Goal: Book appointment/travel/reservation

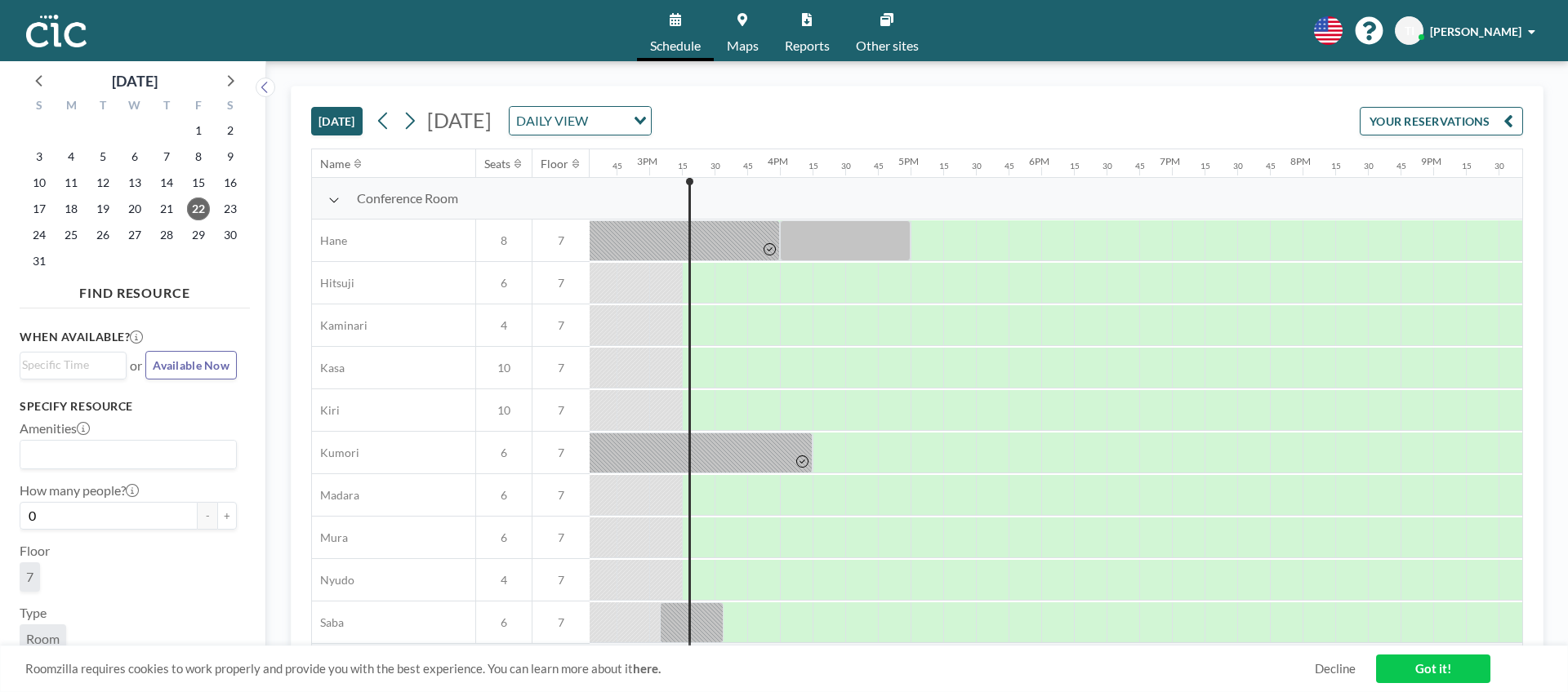
scroll to position [0, 1960]
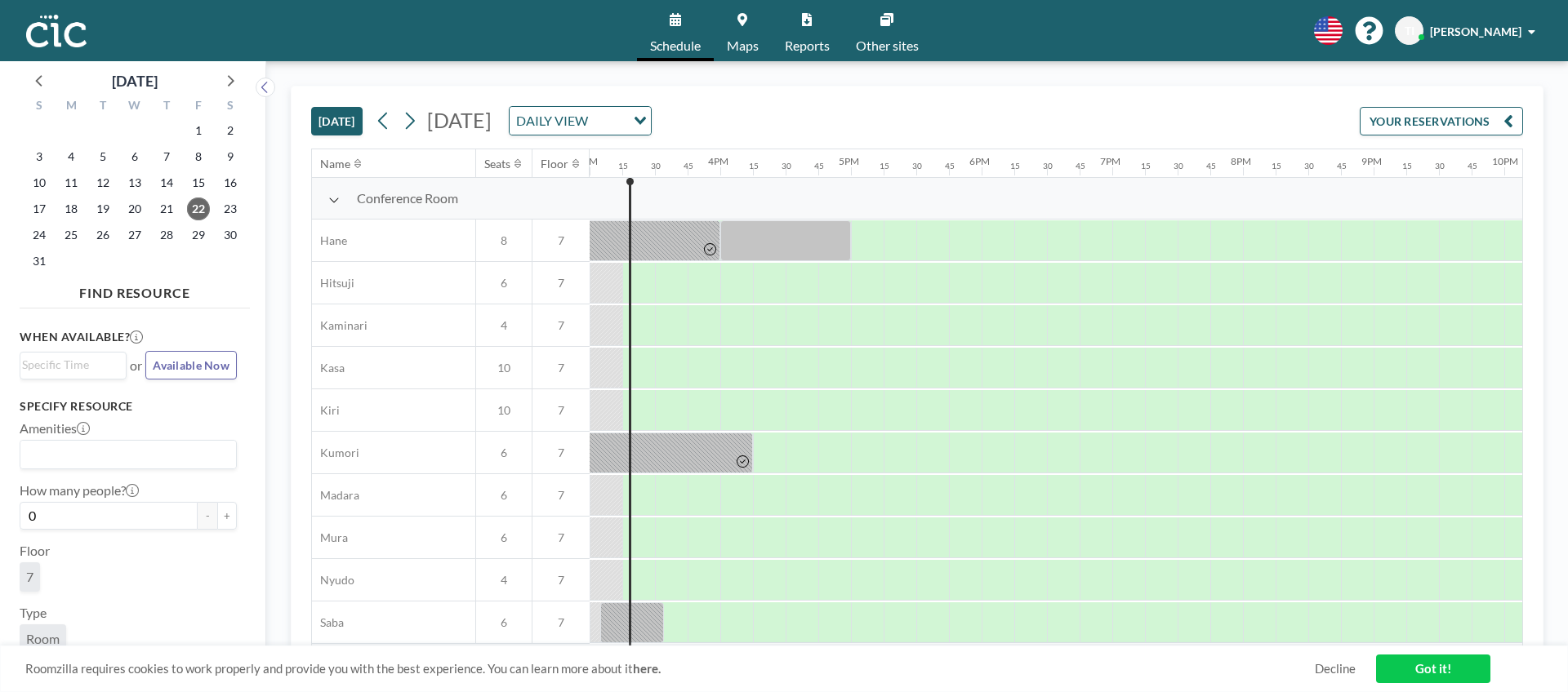
click at [744, 27] on link "Maps" at bounding box center [743, 30] width 58 height 61
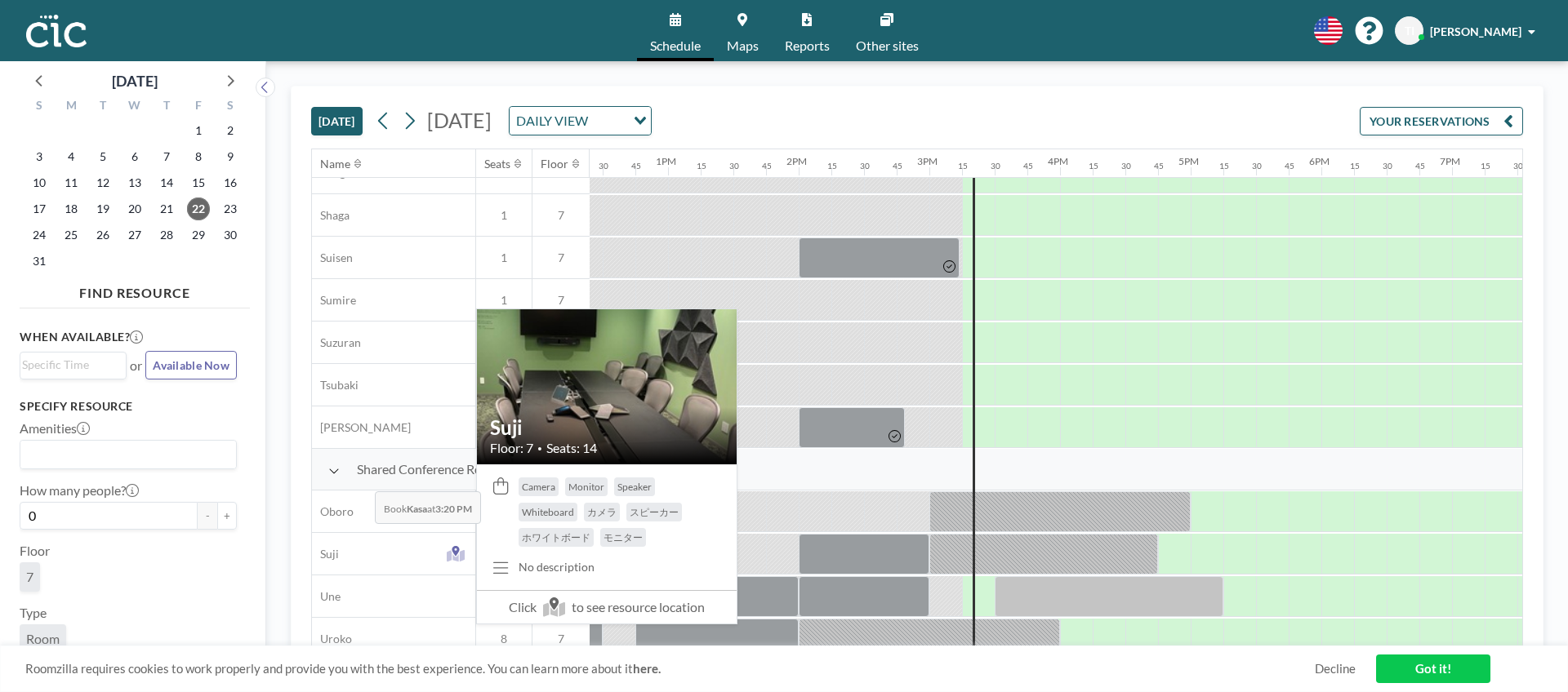
scroll to position [1058, 1620]
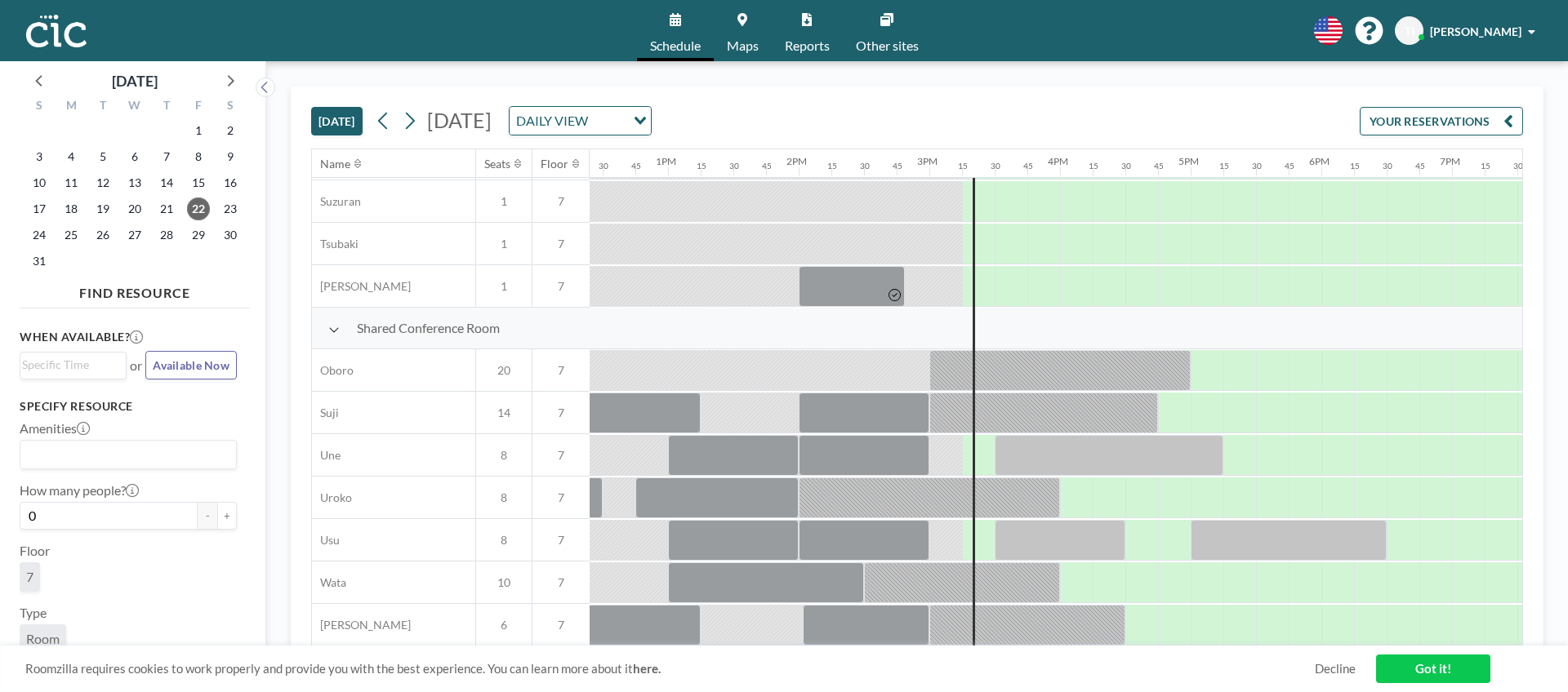
click at [179, 238] on div "28" at bounding box center [166, 234] width 31 height 26
click at [164, 236] on span "28" at bounding box center [167, 235] width 23 height 23
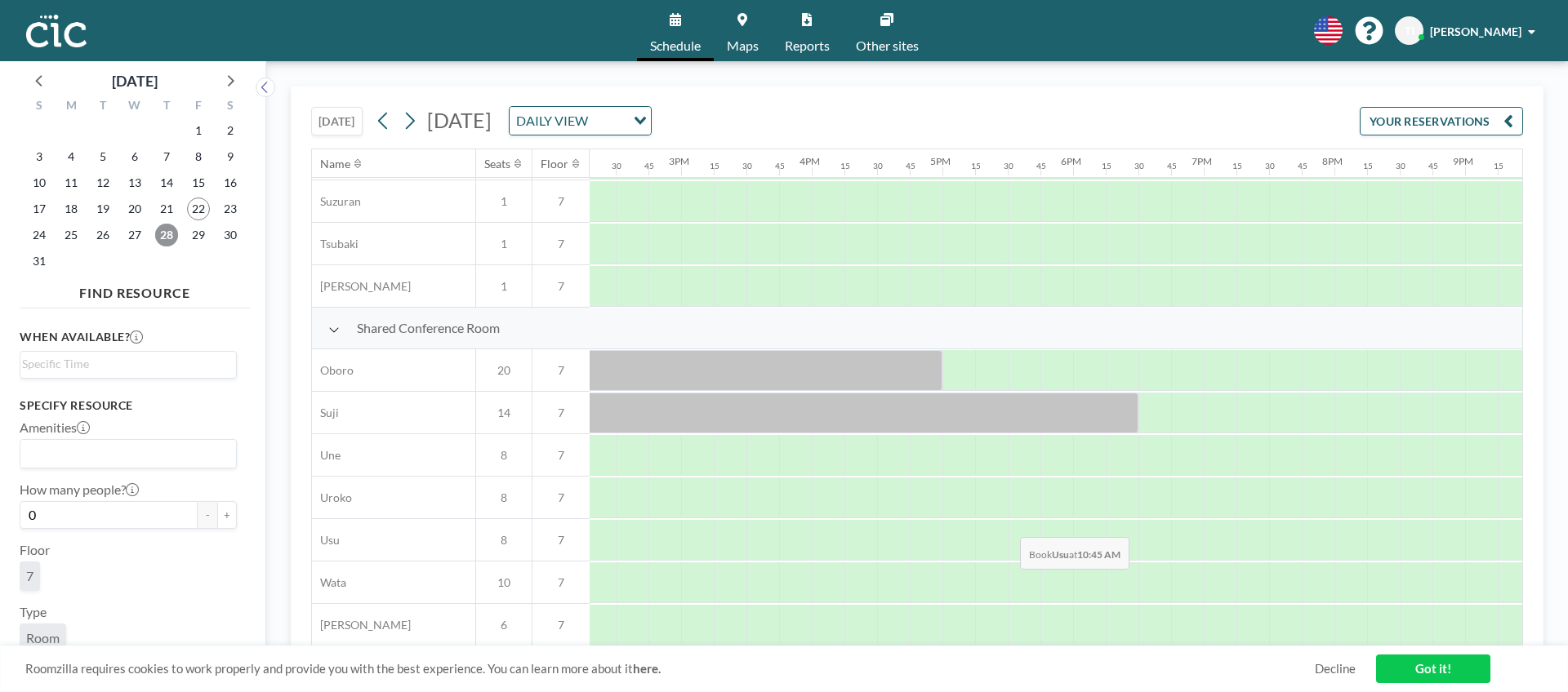
scroll to position [1058, 1893]
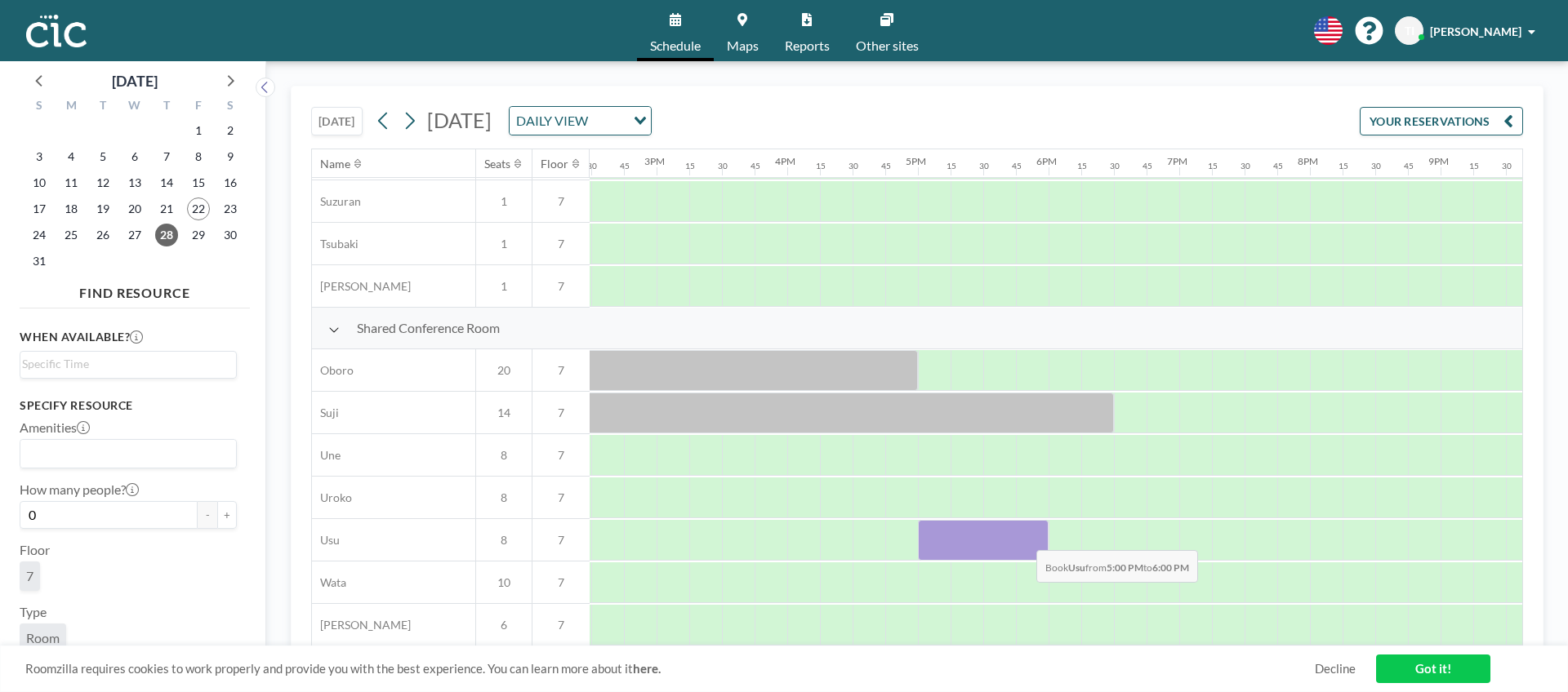
drag, startPoint x: 937, startPoint y: 541, endPoint x: 1023, endPoint y: 538, distance: 86.1
click at [1023, 538] on div at bounding box center [982, 540] width 130 height 41
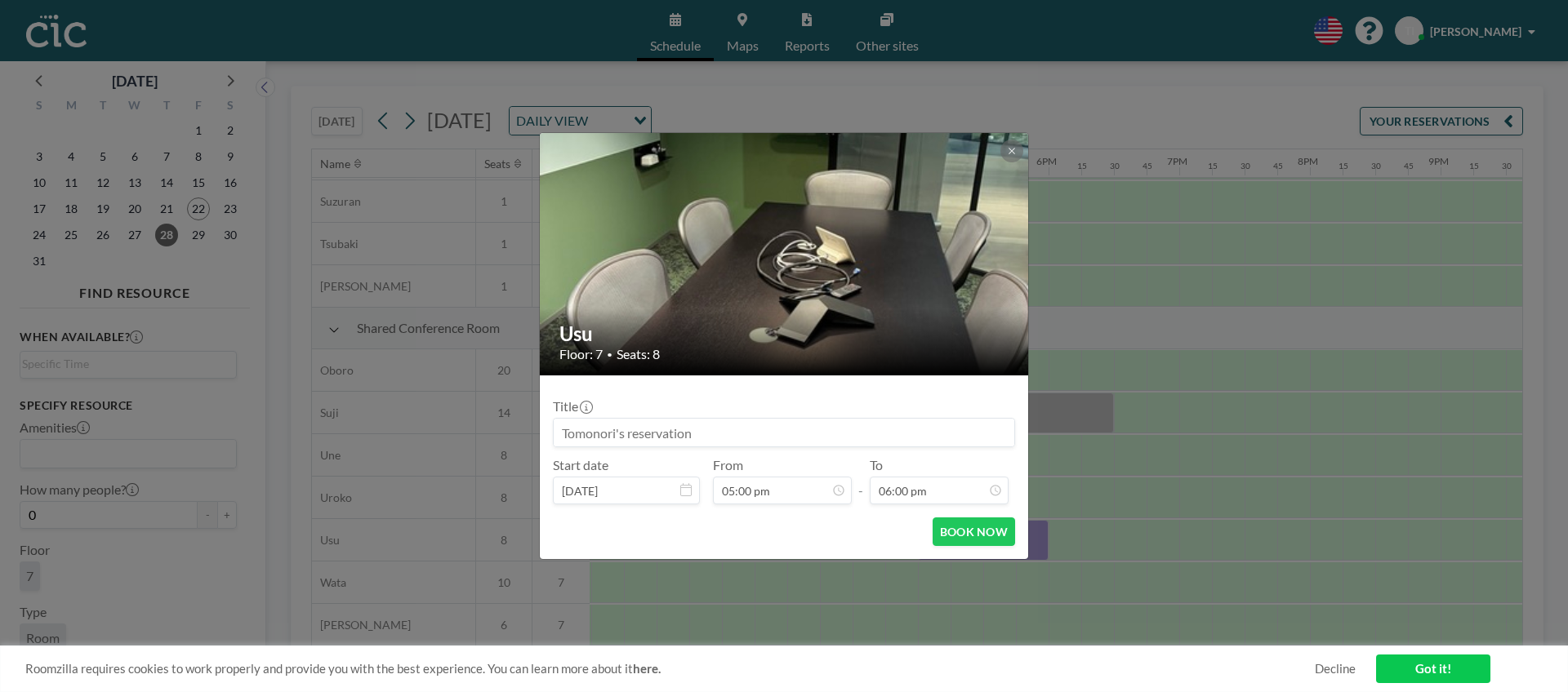
scroll to position [2092, 0]
click at [1009, 150] on icon at bounding box center [1012, 151] width 10 height 10
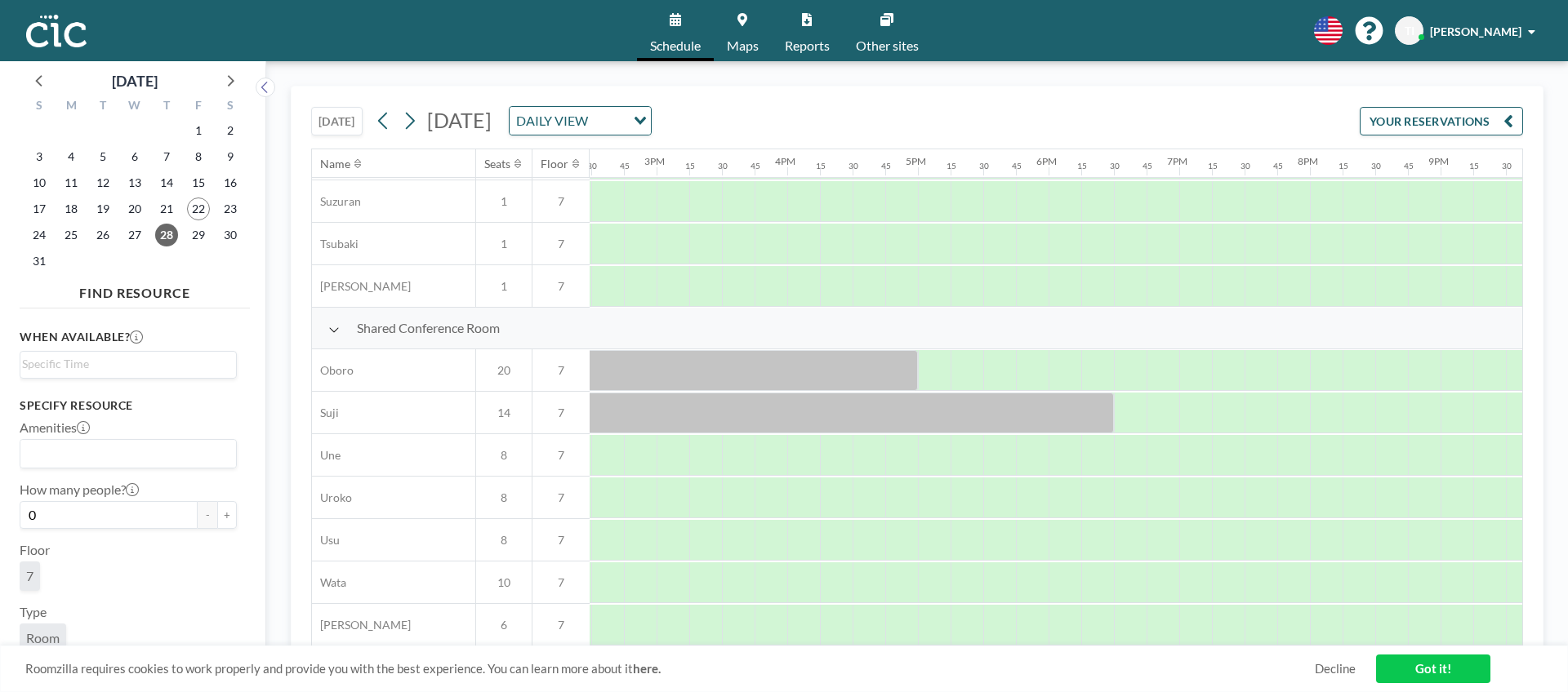
click at [336, 126] on button "[DATE]" at bounding box center [337, 121] width 51 height 29
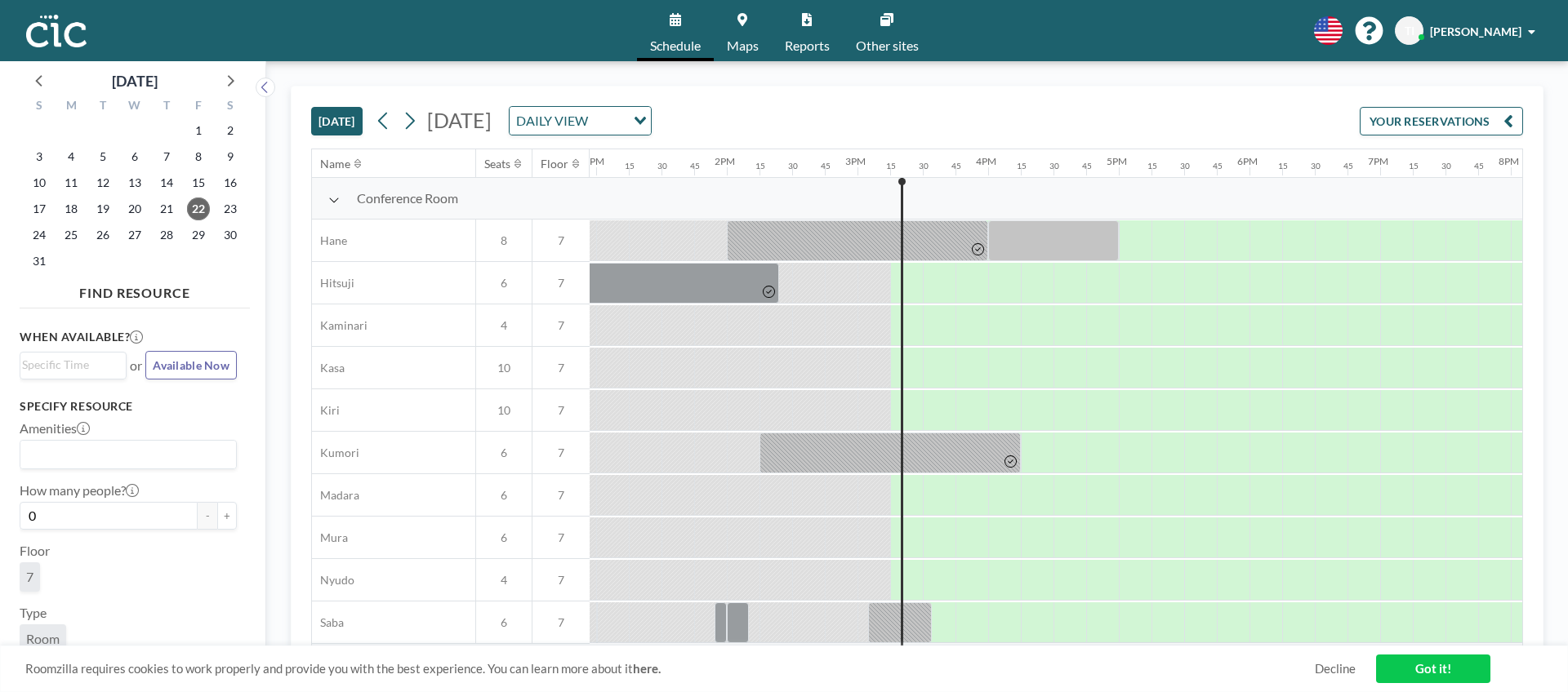
scroll to position [0, 1960]
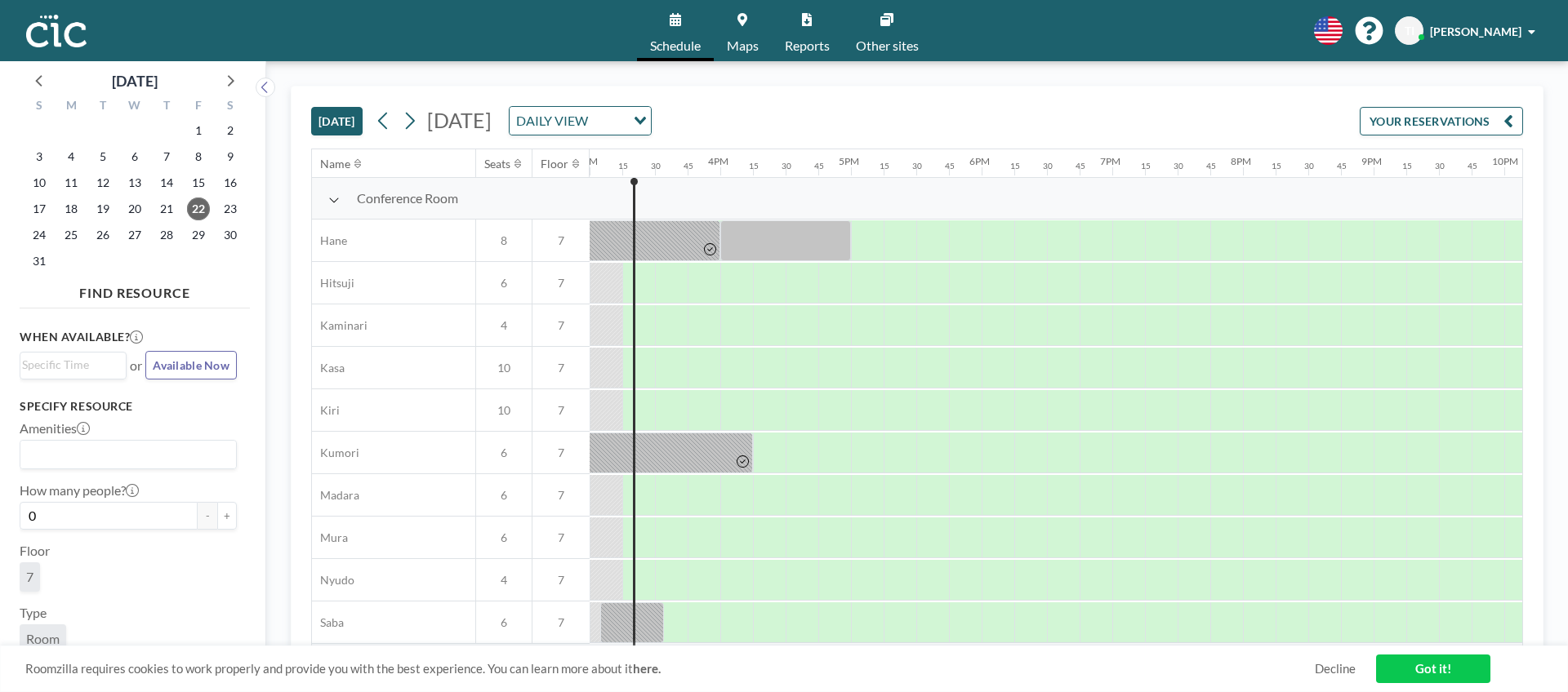
click at [877, 32] on link "Other sites" at bounding box center [886, 30] width 89 height 61
